Goal: Find specific page/section: Find specific page/section

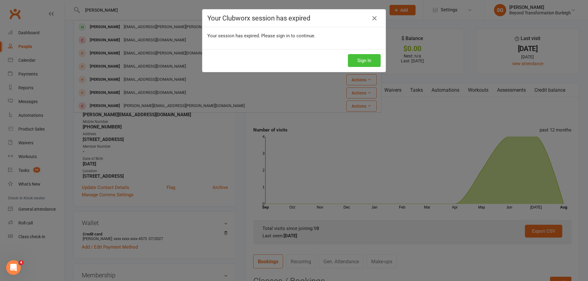
click at [362, 61] on button "Sign In" at bounding box center [364, 60] width 33 height 13
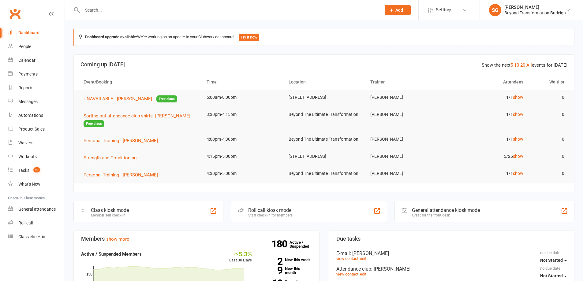
click at [177, 11] on input "text" at bounding box center [229, 10] width 296 height 9
paste input "[PERSON_NAME]"
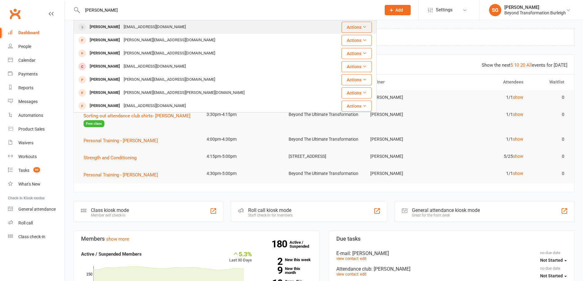
type input "[PERSON_NAME]"
click at [175, 23] on div "[PERSON_NAME] [EMAIL_ADDRESS][DOMAIN_NAME]" at bounding box center [200, 27] width 252 height 13
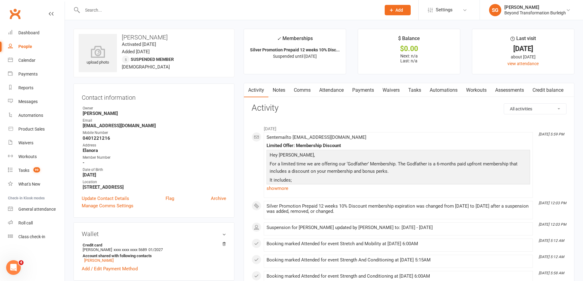
click at [172, 6] on input "text" at bounding box center [229, 10] width 296 height 9
paste input "[PERSON_NAME]"
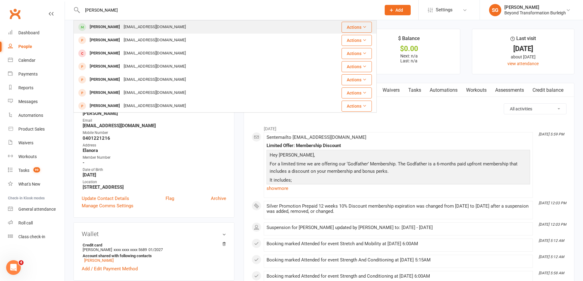
type input "[PERSON_NAME]"
click at [166, 26] on div "[EMAIL_ADDRESS][DOMAIN_NAME]" at bounding box center [155, 27] width 66 height 9
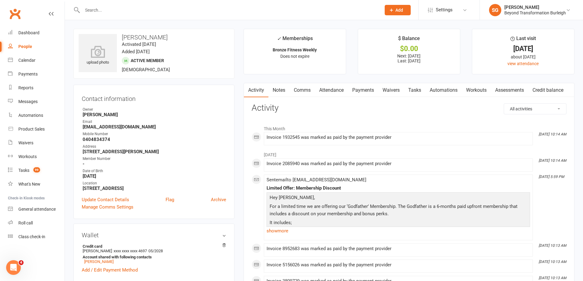
click at [349, 87] on link "Payments" at bounding box center [363, 90] width 30 height 14
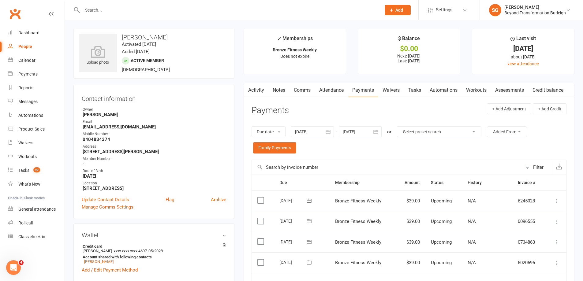
click at [326, 88] on link "Attendance" at bounding box center [331, 90] width 33 height 14
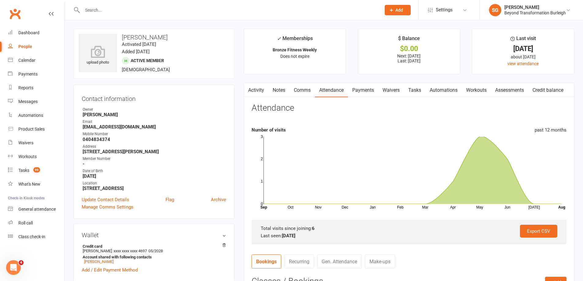
click at [160, 9] on input "text" at bounding box center [229, 10] width 296 height 9
paste input "[PERSON_NAME]"
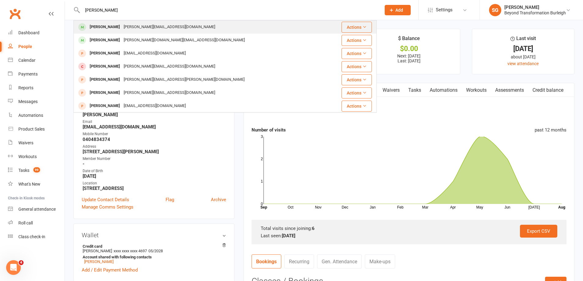
type input "[PERSON_NAME]"
click at [153, 26] on div "[PERSON_NAME][EMAIL_ADDRESS][DOMAIN_NAME]" at bounding box center [169, 27] width 95 height 9
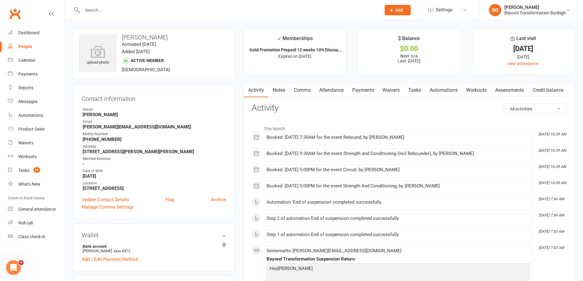
click at [348, 85] on link "Attendance" at bounding box center [331, 90] width 33 height 14
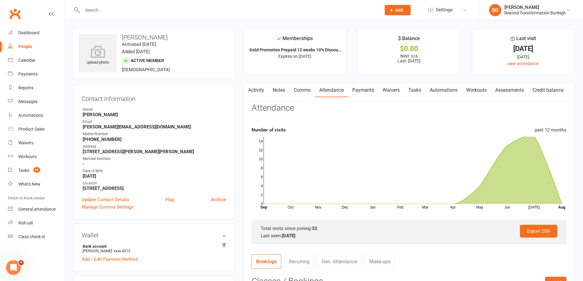
click at [364, 92] on link "Payments" at bounding box center [363, 90] width 30 height 14
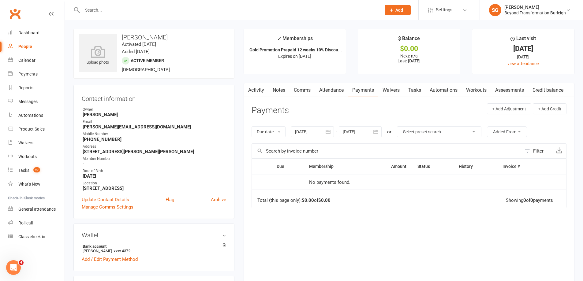
click at [340, 89] on link "Attendance" at bounding box center [331, 90] width 33 height 14
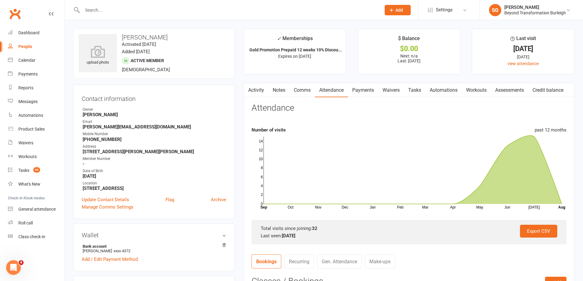
click at [167, 11] on input "text" at bounding box center [229, 10] width 296 height 9
paste input "[PERSON_NAME]"
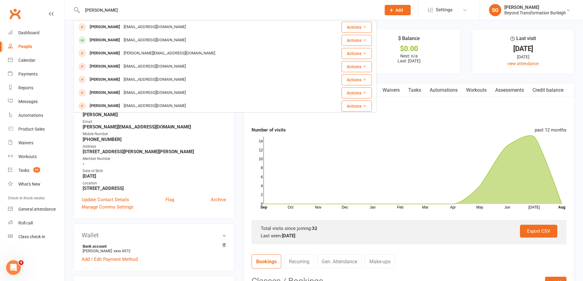
type input "[PERSON_NAME]"
